Goal: Answer question/provide support: Share knowledge or assist other users

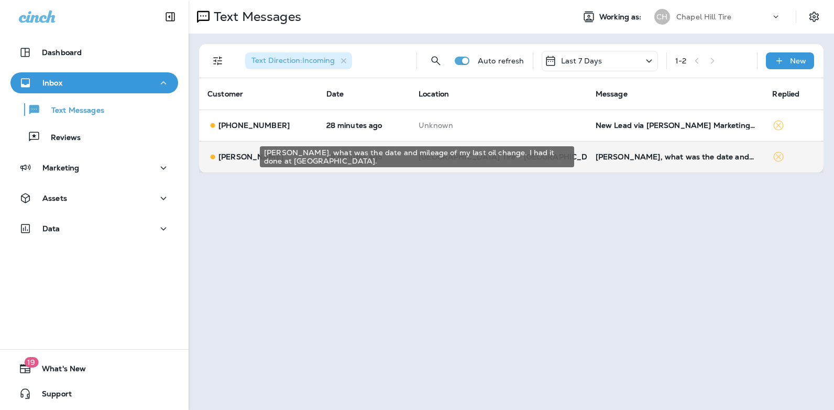
click at [611, 158] on div "[PERSON_NAME], what was the date and mileage of my last oil change. I had it do…" at bounding box center [675, 156] width 160 height 8
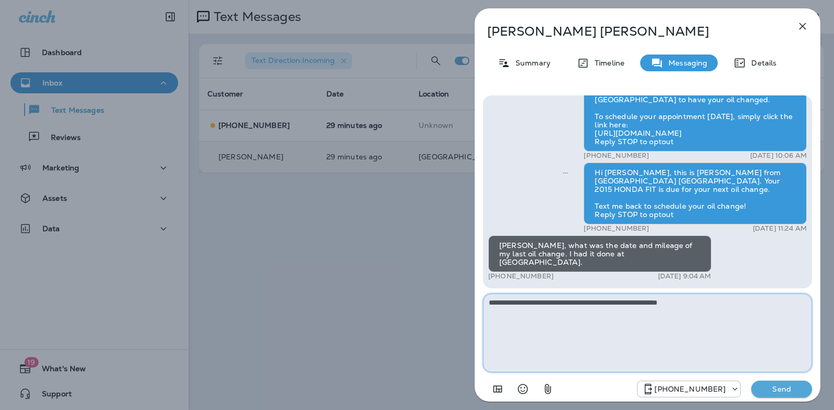
type textarea "**********"
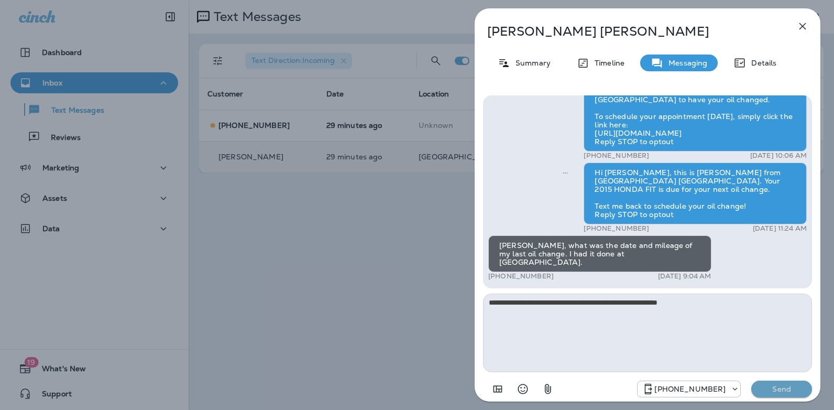
click at [772, 388] on p "Send" at bounding box center [781, 388] width 44 height 9
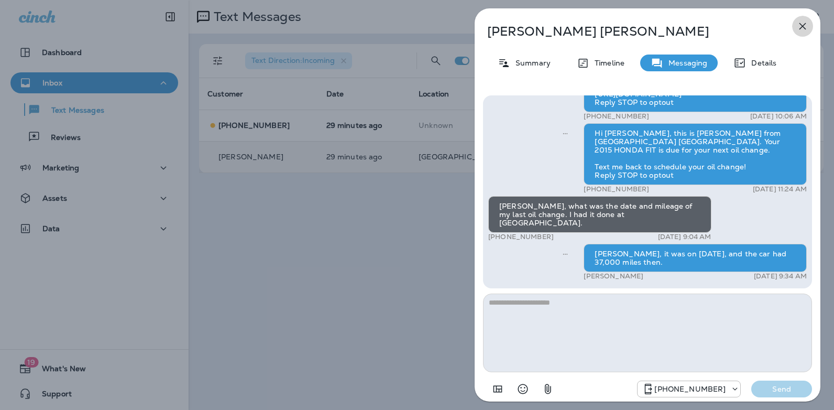
click at [800, 28] on icon "button" at bounding box center [802, 26] width 7 height 7
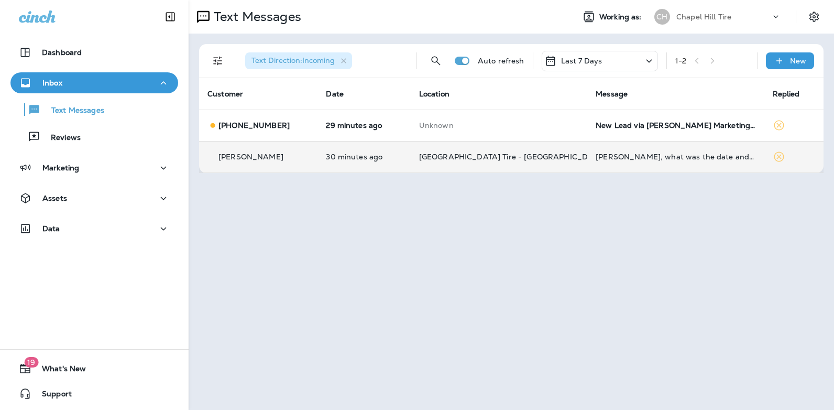
click at [633, 152] on td "[PERSON_NAME], what was the date and mileage of my last oil change. I had it do…" at bounding box center [675, 156] width 176 height 31
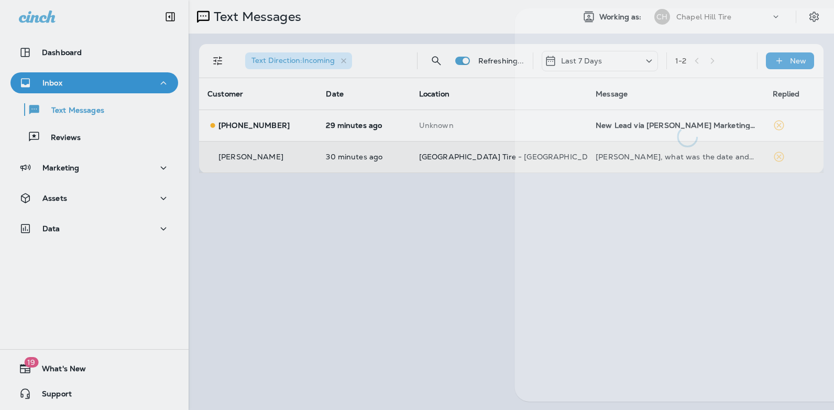
click at [633, 152] on div at bounding box center [687, 204] width 346 height 393
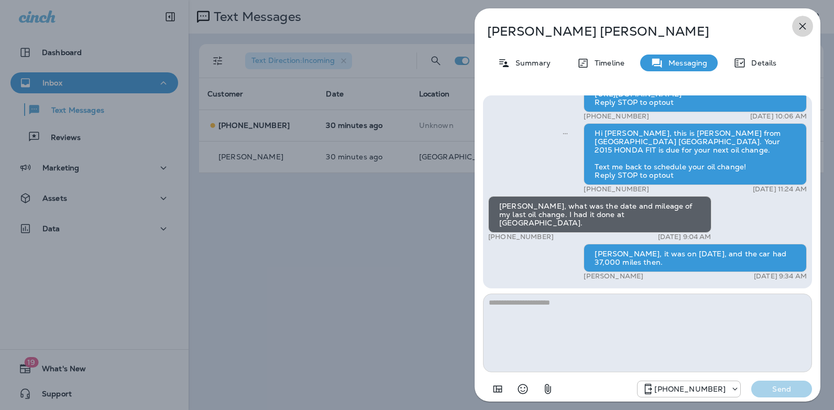
click at [804, 26] on icon "button" at bounding box center [802, 26] width 13 height 13
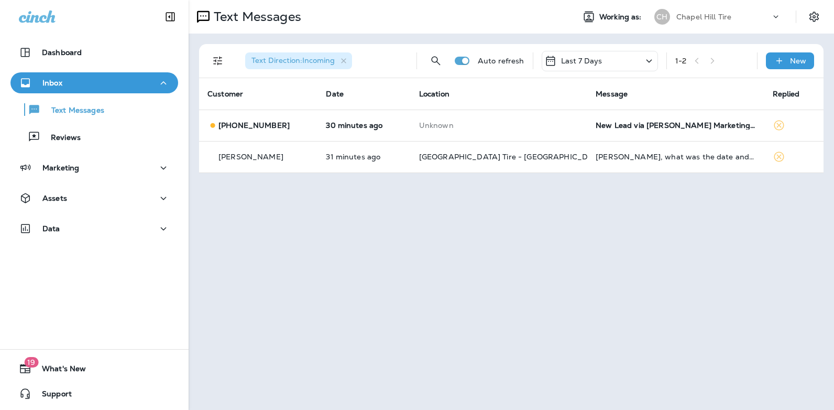
click at [648, 60] on icon at bounding box center [649, 60] width 13 height 13
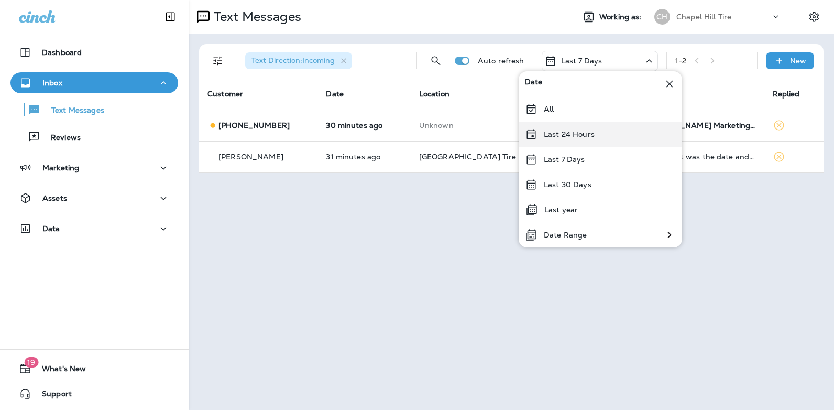
click at [599, 134] on div "Last 24 Hours" at bounding box center [599, 133] width 163 height 25
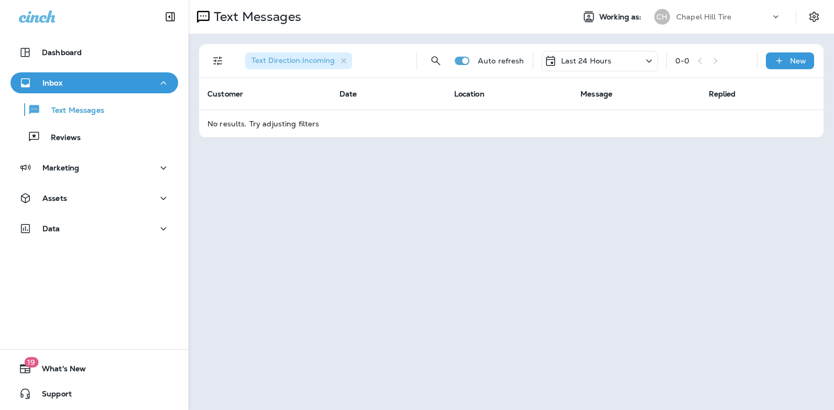
click at [648, 59] on icon at bounding box center [649, 60] width 13 height 13
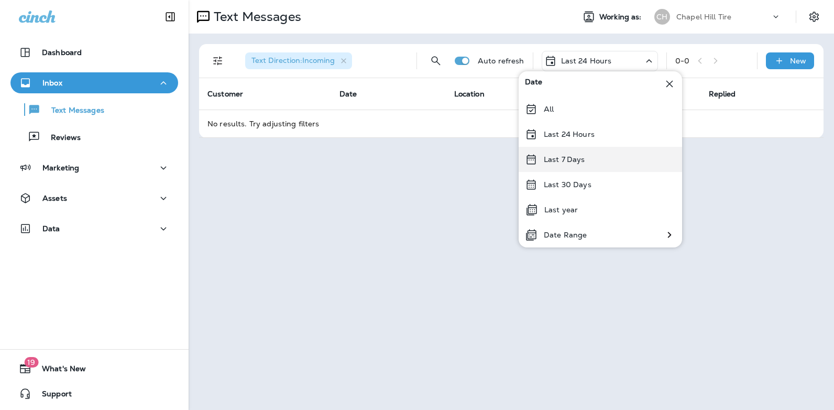
click at [594, 156] on div "Last 7 Days" at bounding box center [599, 159] width 163 height 25
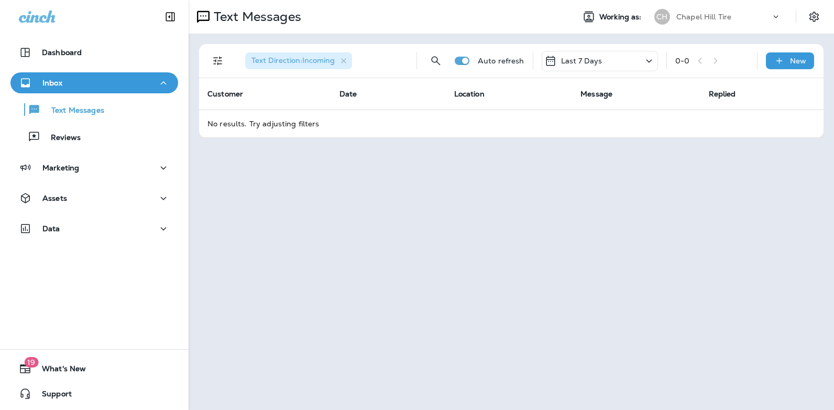
click at [651, 61] on icon at bounding box center [649, 60] width 13 height 13
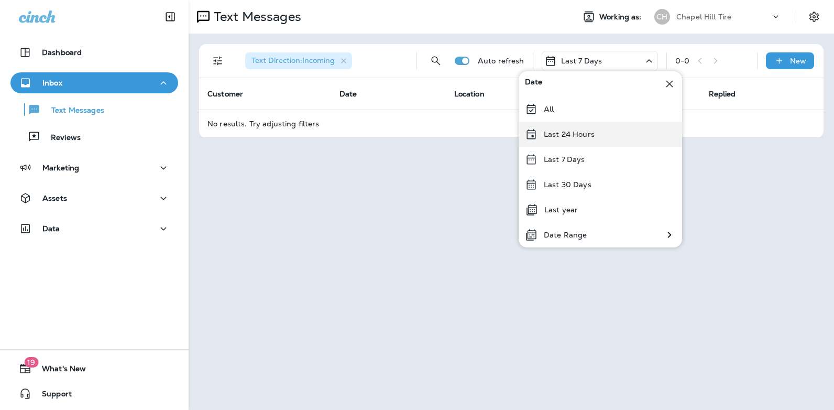
click at [601, 135] on div "Last 24 Hours" at bounding box center [599, 133] width 163 height 25
